Goal: Information Seeking & Learning: Learn about a topic

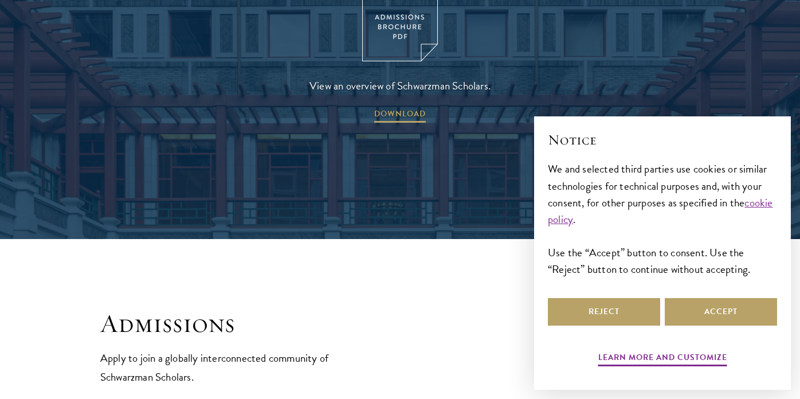
scroll to position [1925, 0]
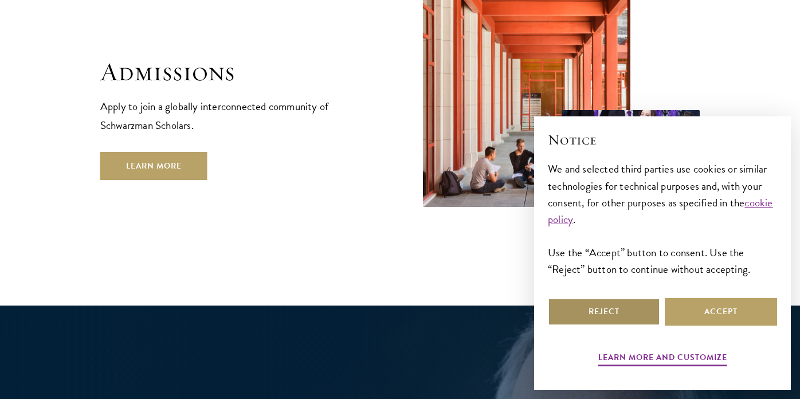
click at [593, 316] on button "Reject" at bounding box center [604, 311] width 112 height 27
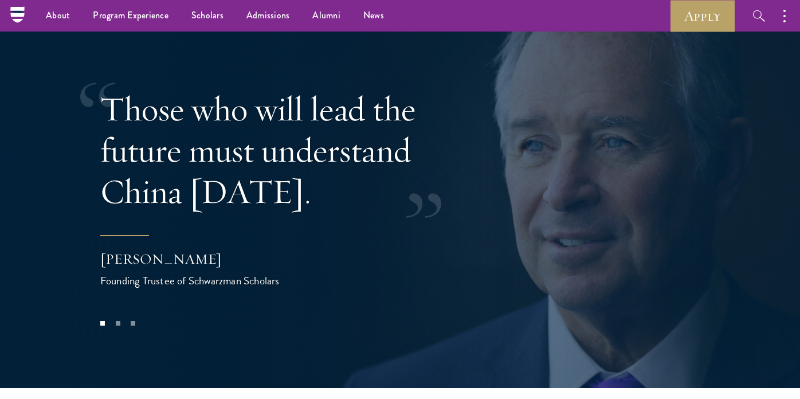
scroll to position [2237, 0]
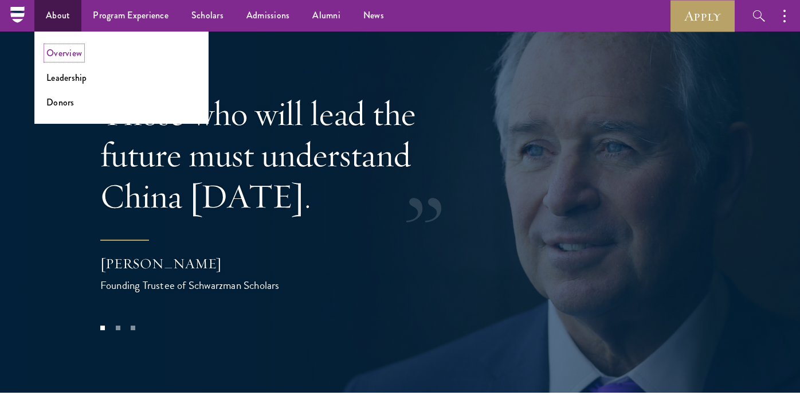
click at [70, 55] on link "Overview" at bounding box center [64, 52] width 36 height 13
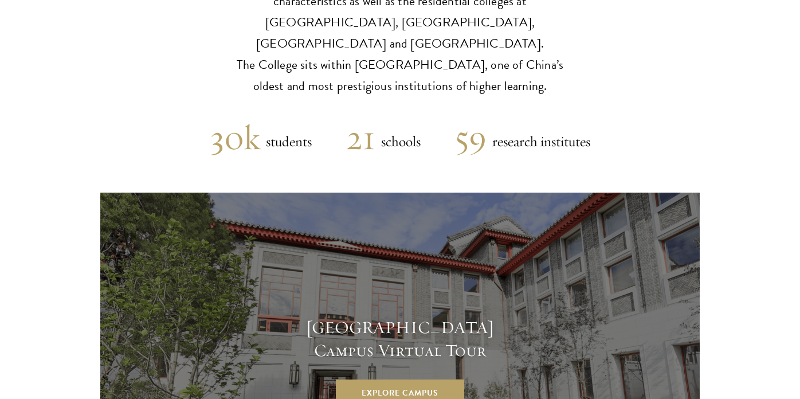
scroll to position [2946, 0]
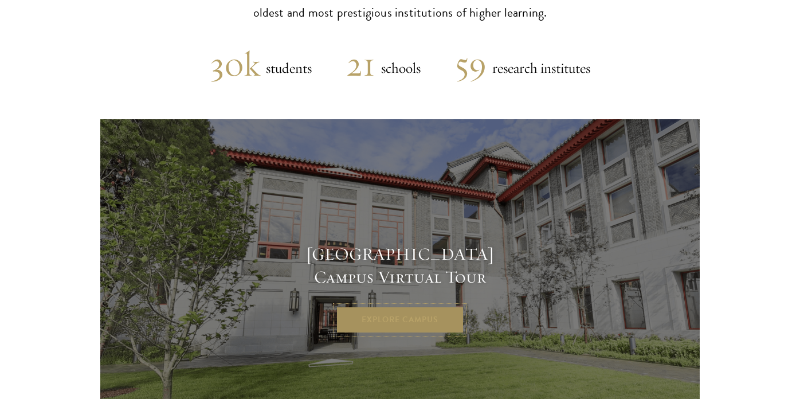
click at [388, 306] on link "Explore Campus" at bounding box center [400, 319] width 128 height 27
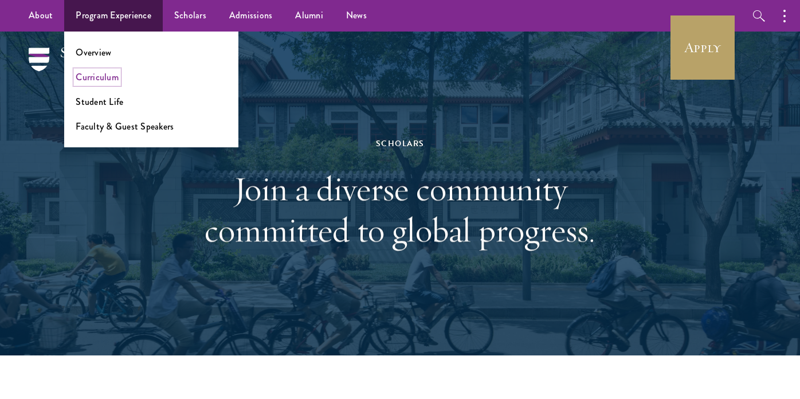
click at [99, 78] on link "Curriculum" at bounding box center [97, 76] width 43 height 13
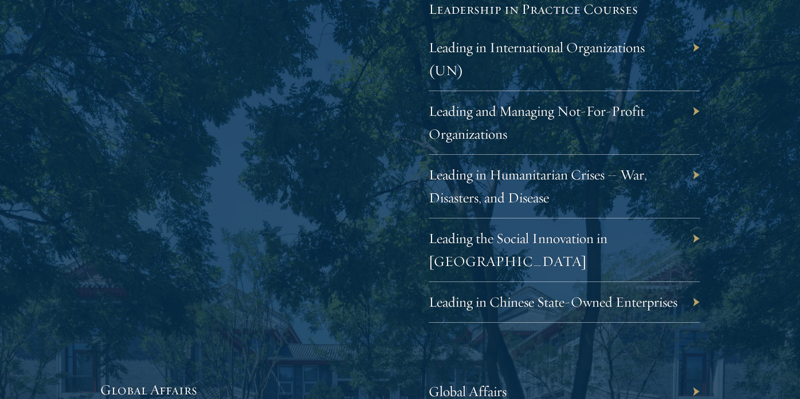
scroll to position [2448, 0]
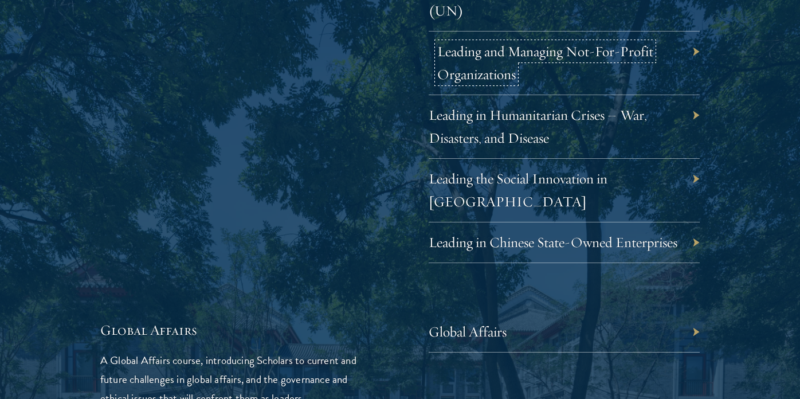
click at [501, 57] on link "Leading and Managing Not-For-Profit Organizations" at bounding box center [545, 62] width 216 height 41
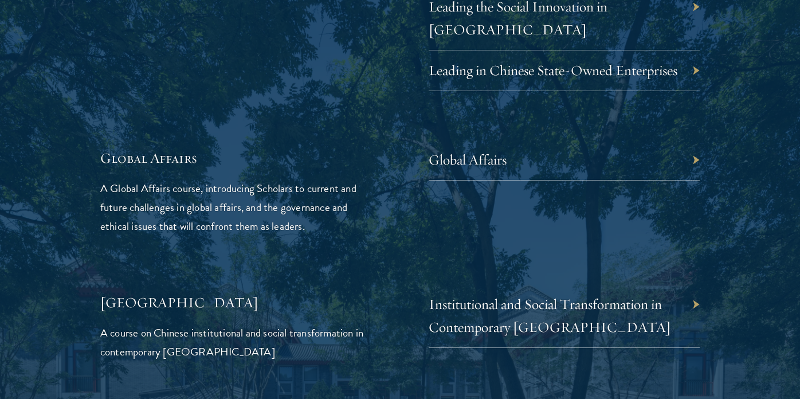
scroll to position [2659, 0]
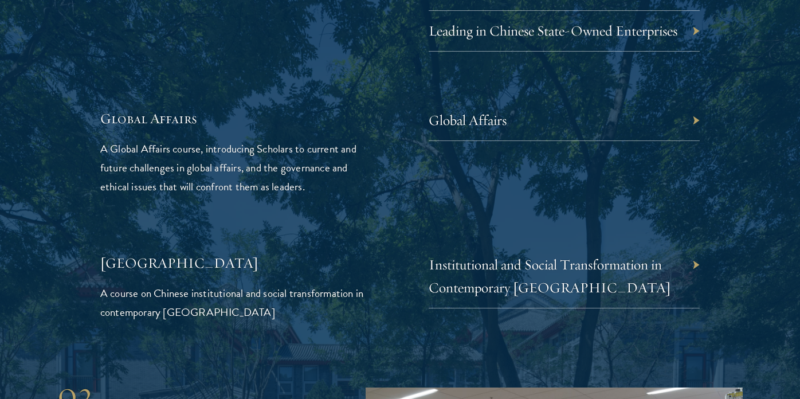
click at [549, 122] on div "Global Affairs" at bounding box center [563, 120] width 271 height 41
click at [558, 125] on div "Global Affairs" at bounding box center [563, 120] width 271 height 41
click at [494, 124] on link "Global Affairs" at bounding box center [476, 120] width 78 height 18
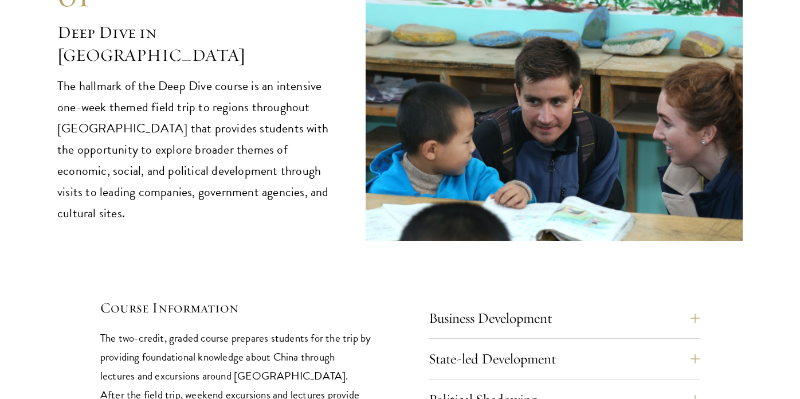
scroll to position [4775, 0]
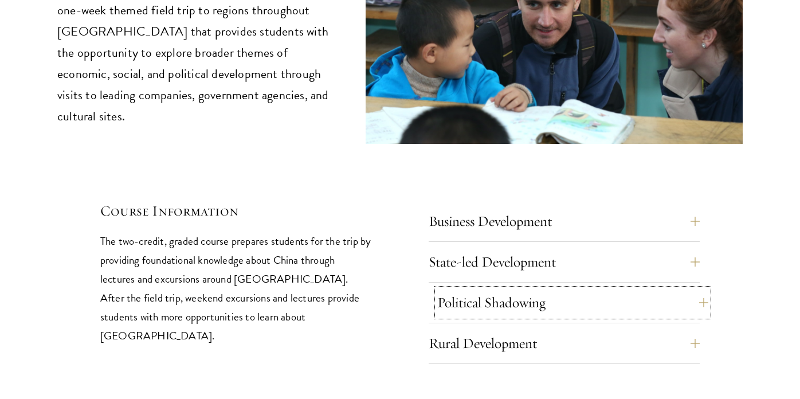
click at [478, 289] on button "Political Shadowing" at bounding box center [572, 302] width 271 height 27
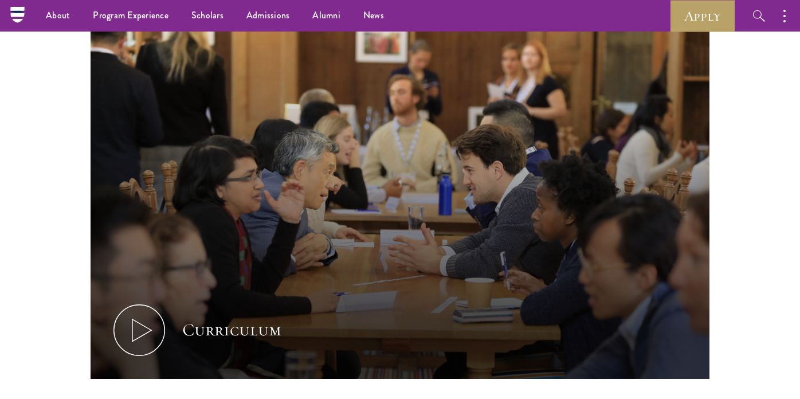
scroll to position [0, 0]
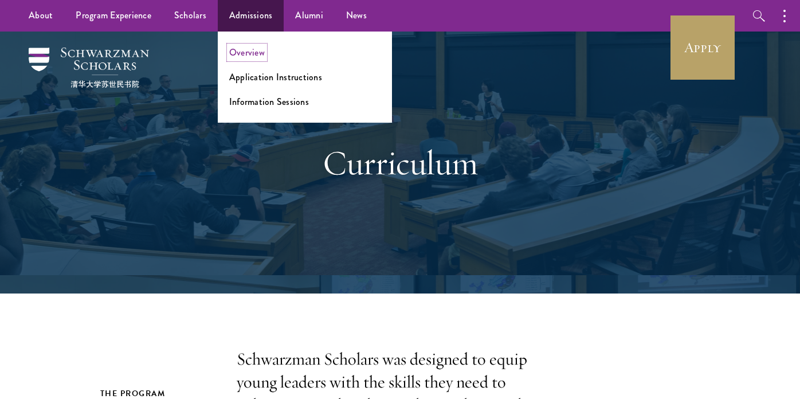
click at [247, 51] on link "Overview" at bounding box center [247, 52] width 36 height 13
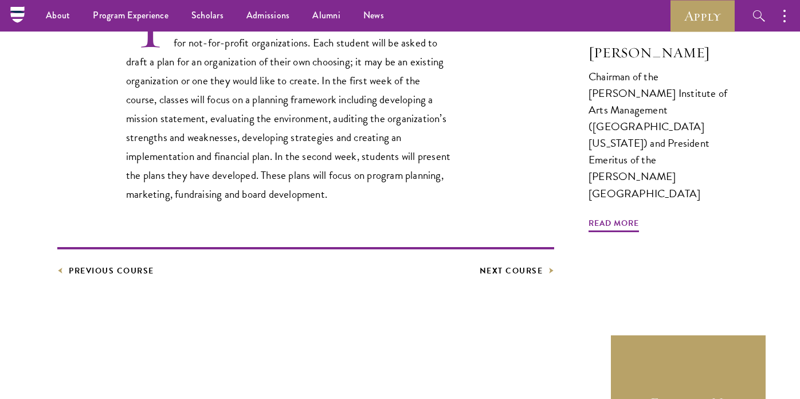
scroll to position [400, 0]
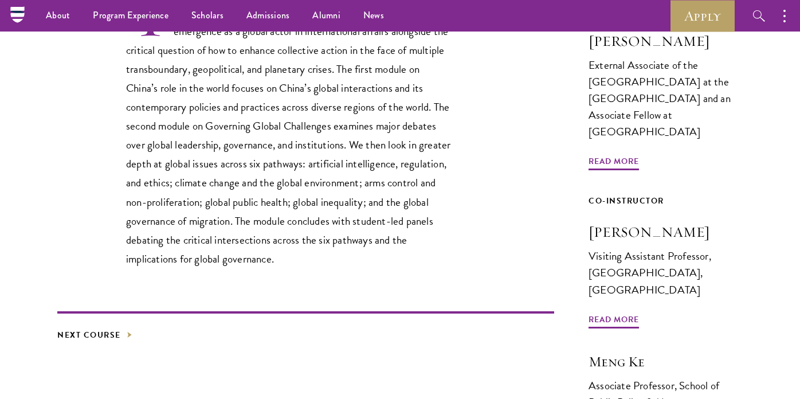
scroll to position [355, 0]
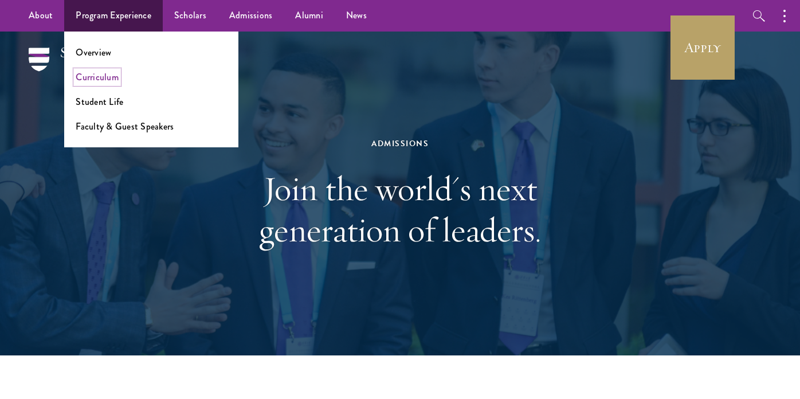
click at [109, 81] on link "Curriculum" at bounding box center [97, 76] width 43 height 13
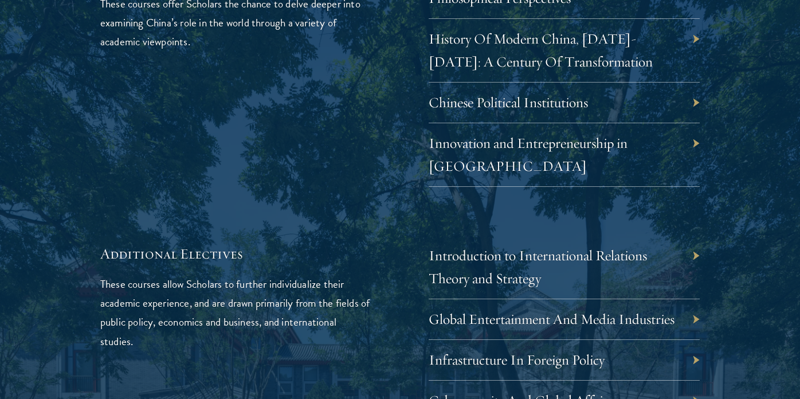
scroll to position [3581, 0]
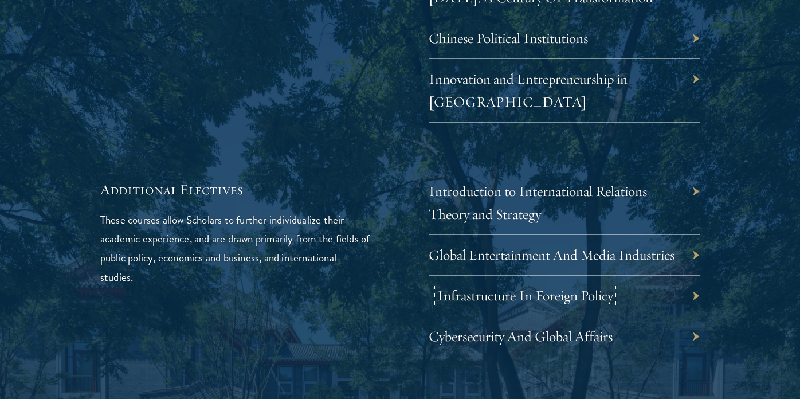
click at [500, 286] on link "Infrastructure In Foreign Policy" at bounding box center [525, 295] width 176 height 18
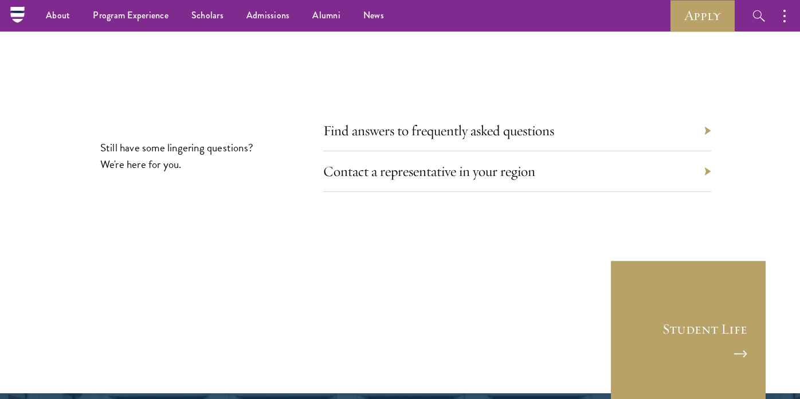
scroll to position [6264, 0]
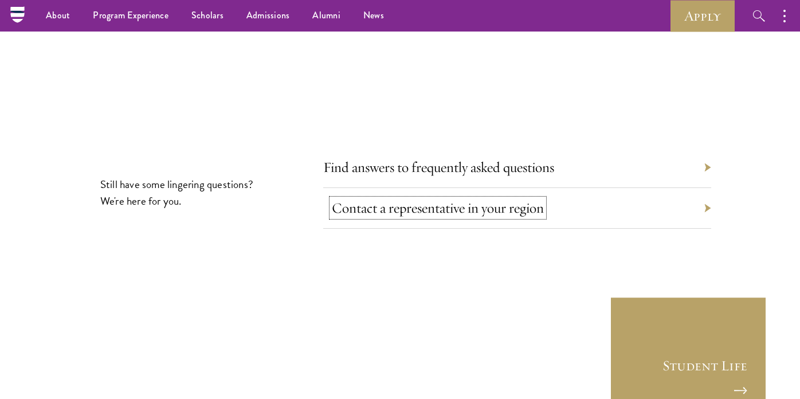
click at [532, 199] on link "Contact a representative in your region" at bounding box center [438, 208] width 212 height 18
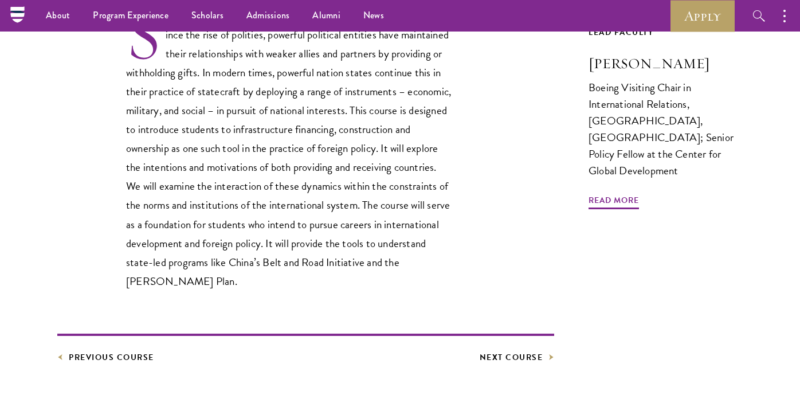
scroll to position [384, 0]
